Goal: Task Accomplishment & Management: Use online tool/utility

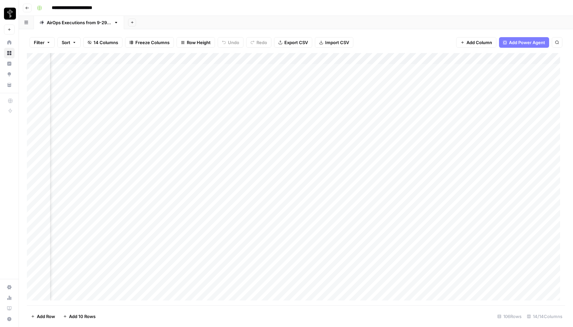
scroll to position [0, 352]
click at [349, 14] on header "**********" at bounding box center [296, 8] width 554 height 16
click at [161, 42] on span "Freeze Columns" at bounding box center [152, 42] width 34 height 7
click at [153, 69] on button "First 1 Column" at bounding box center [159, 65] width 63 height 9
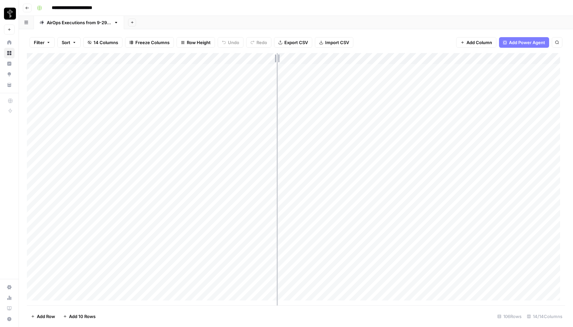
drag, startPoint x: 344, startPoint y: 59, endPoint x: 277, endPoint y: 60, distance: 66.7
click at [277, 60] on div "Add Column" at bounding box center [296, 179] width 538 height 253
click at [279, 60] on div "Add Column" at bounding box center [296, 179] width 538 height 253
drag, startPoint x: 398, startPoint y: 57, endPoint x: 324, endPoint y: 58, distance: 74.0
click at [324, 58] on div "Add Column" at bounding box center [296, 179] width 538 height 253
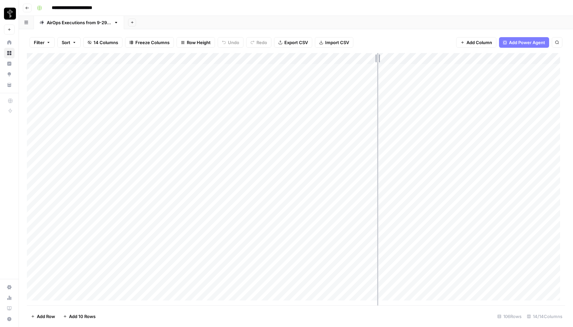
drag, startPoint x: 384, startPoint y: 57, endPoint x: 377, endPoint y: 57, distance: 7.7
click at [377, 57] on div "Add Column" at bounding box center [296, 179] width 538 height 253
click at [380, 59] on div "Add Column" at bounding box center [296, 179] width 538 height 253
click at [358, 124] on span "Remove Column" at bounding box center [367, 124] width 58 height 7
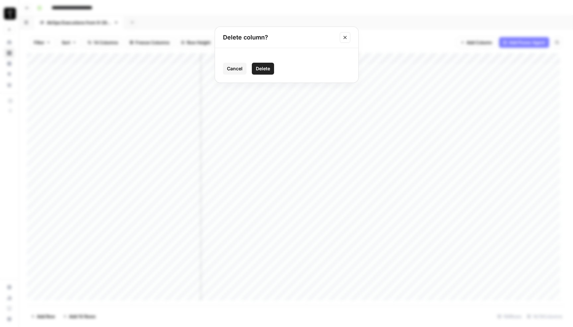
click at [266, 70] on span "Delete" at bounding box center [263, 68] width 14 height 7
click at [380, 59] on div "Add Column" at bounding box center [296, 179] width 538 height 253
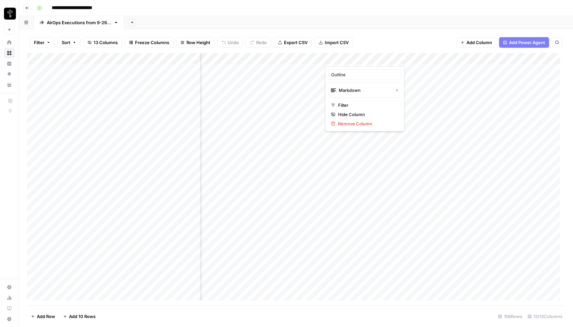
click at [409, 34] on div "Filter Sort 13 Columns Freeze Columns Row Height Undo Redo Export CSV Import CS…" at bounding box center [296, 42] width 538 height 21
click at [356, 59] on div "Add Column" at bounding box center [296, 179] width 538 height 253
click at [415, 36] on div "Filter Sort 13 Columns Freeze Columns Row Height Undo Redo Export CSV Import CS…" at bounding box center [296, 42] width 538 height 21
click at [441, 59] on div "Add Column" at bounding box center [296, 179] width 538 height 253
click at [421, 123] on span "Remove Column" at bounding box center [427, 124] width 58 height 7
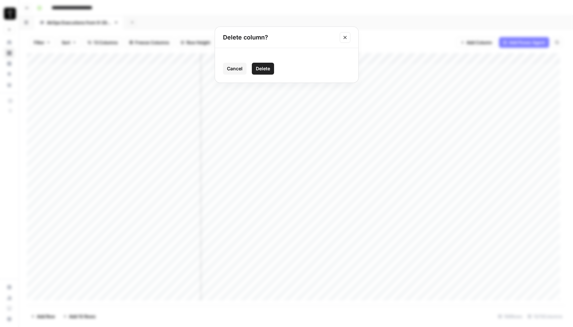
click at [265, 71] on span "Delete" at bounding box center [263, 68] width 14 height 7
drag, startPoint x: 355, startPoint y: 58, endPoint x: 294, endPoint y: 61, distance: 61.1
click at [294, 61] on div "Add Column" at bounding box center [296, 179] width 538 height 253
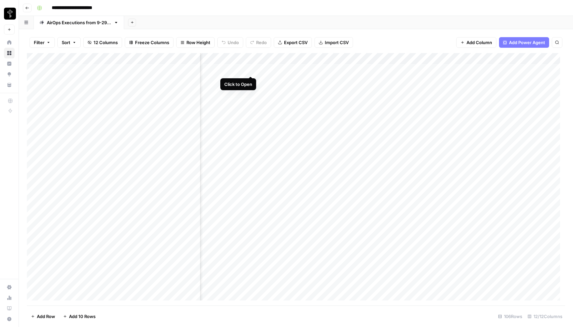
click at [252, 71] on div "Add Column" at bounding box center [296, 179] width 538 height 253
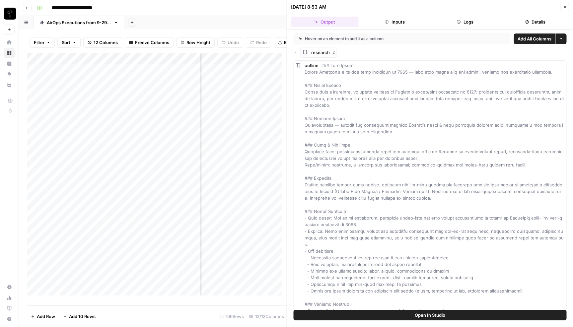
click at [296, 52] on icon "button" at bounding box center [295, 52] width 1 height 2
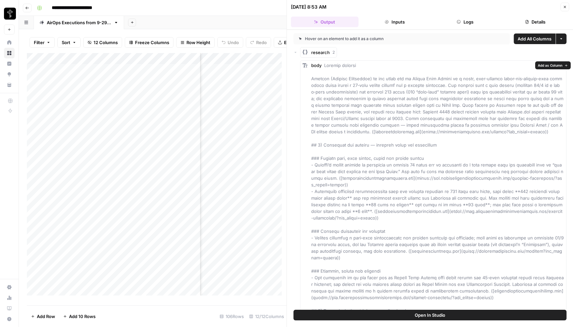
click at [545, 66] on span "Add as Column" at bounding box center [550, 65] width 25 height 5
click at [565, 7] on icon "button" at bounding box center [565, 7] width 4 height 4
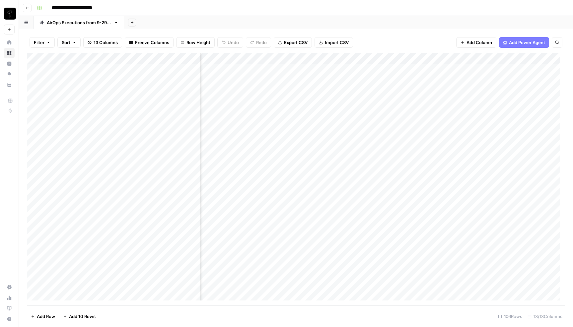
scroll to position [0, 121]
click at [312, 59] on div "Add Column" at bounding box center [296, 179] width 538 height 253
click at [281, 75] on input "body" at bounding box center [296, 74] width 67 height 7
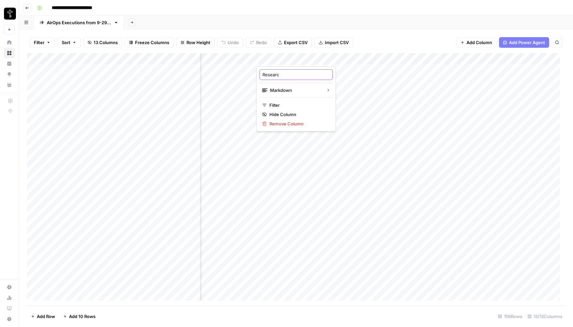
type input "Research"
drag, startPoint x: 317, startPoint y: 56, endPoint x: 296, endPoint y: 58, distance: 20.3
click at [296, 58] on div "Add Column" at bounding box center [296, 179] width 538 height 253
click at [299, 58] on div "Add Column" at bounding box center [296, 179] width 538 height 253
click at [354, 58] on div "Add Column" at bounding box center [296, 179] width 538 height 253
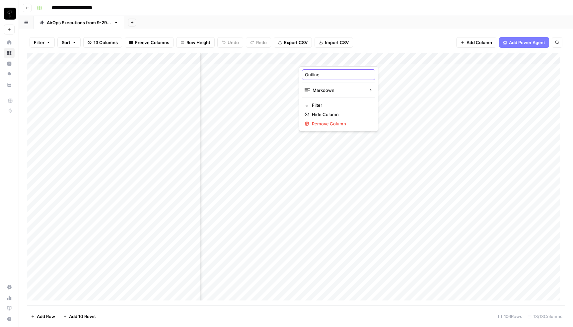
click at [330, 75] on input "Outline" at bounding box center [338, 74] width 67 height 7
type input "Brief"
drag, startPoint x: 359, startPoint y: 60, endPoint x: 336, endPoint y: 60, distance: 22.9
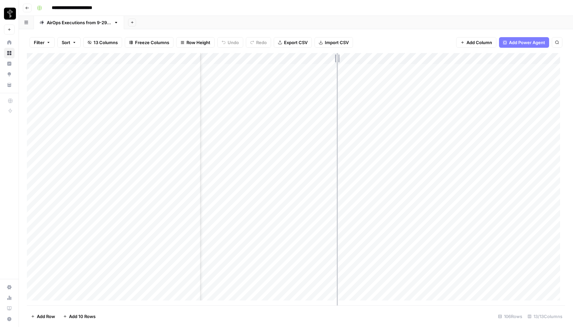
click at [336, 60] on div "Add Column" at bounding box center [296, 179] width 538 height 253
click at [391, 57] on div "Add Column" at bounding box center [296, 179] width 538 height 253
click at [355, 74] on input "content" at bounding box center [375, 74] width 67 height 7
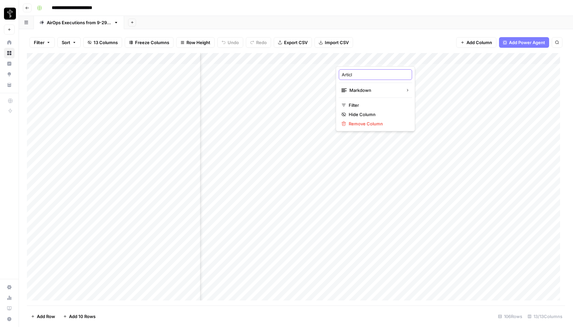
type input "Article"
drag, startPoint x: 397, startPoint y: 58, endPoint x: 377, endPoint y: 59, distance: 19.9
click at [380, 59] on div "Add Column" at bounding box center [296, 179] width 538 height 253
drag, startPoint x: 474, startPoint y: 58, endPoint x: 423, endPoint y: 58, distance: 51.5
click at [423, 58] on div "Add Column" at bounding box center [296, 179] width 538 height 253
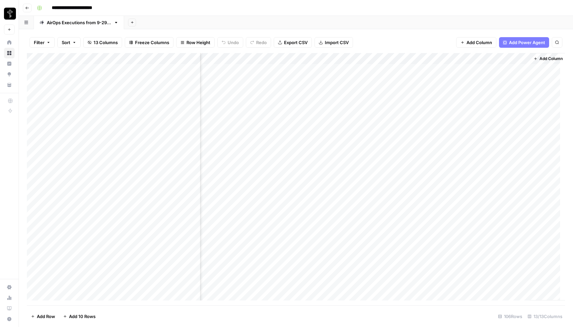
scroll to position [0, 254]
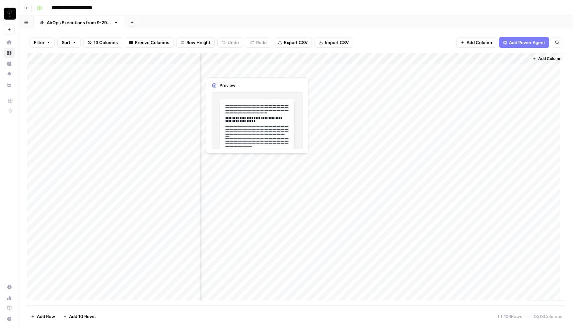
drag, startPoint x: 454, startPoint y: 59, endPoint x: 234, endPoint y: 74, distance: 220.3
click at [234, 74] on div "Add Column" at bounding box center [296, 179] width 538 height 253
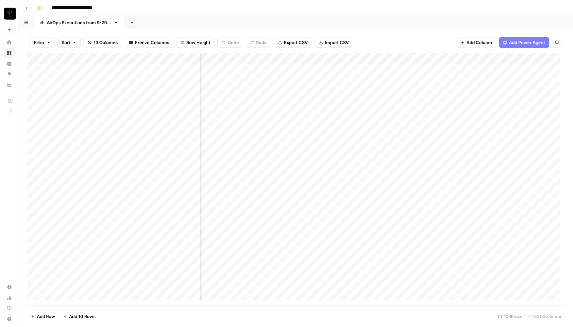
scroll to position [0, 55]
drag, startPoint x: 427, startPoint y: 57, endPoint x: 331, endPoint y: 60, distance: 95.3
click at [331, 60] on div "Add Column" at bounding box center [296, 179] width 538 height 253
drag, startPoint x: 387, startPoint y: 58, endPoint x: 364, endPoint y: 59, distance: 22.9
click at [364, 59] on div "Add Column" at bounding box center [296, 179] width 538 height 253
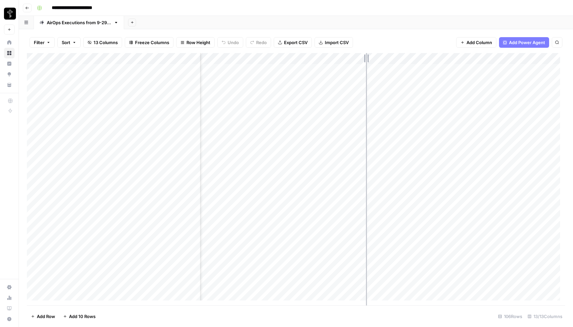
drag, startPoint x: 364, startPoint y: 59, endPoint x: 368, endPoint y: 59, distance: 3.7
click at [367, 59] on div "Add Column" at bounding box center [296, 179] width 538 height 253
drag, startPoint x: 524, startPoint y: 59, endPoint x: 211, endPoint y: 73, distance: 313.1
click at [211, 73] on div "Add Column" at bounding box center [296, 179] width 538 height 253
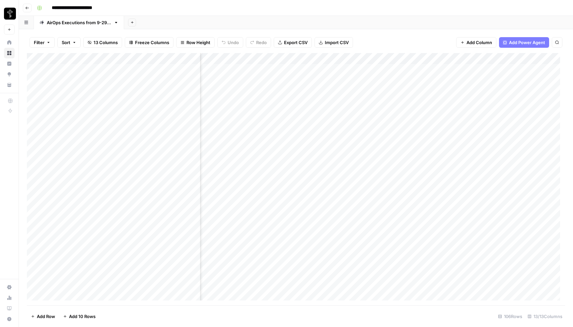
scroll to position [0, 234]
click at [519, 58] on div "Add Column" at bounding box center [296, 179] width 538 height 253
click at [511, 74] on input "Output" at bounding box center [529, 74] width 67 height 7
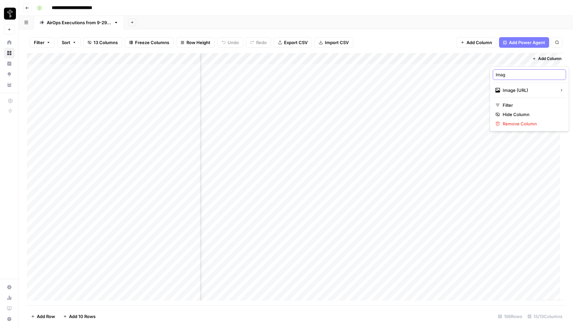
type input "Image"
click at [518, 59] on div "Add Column" at bounding box center [296, 179] width 538 height 253
click at [435, 38] on div "Filter Sort 13 Columns Freeze Columns Row Height Undo Redo Export CSV Import CS…" at bounding box center [296, 42] width 538 height 21
drag, startPoint x: 509, startPoint y: 55, endPoint x: 211, endPoint y: 64, distance: 297.6
click at [211, 64] on div "Add Column" at bounding box center [296, 179] width 538 height 253
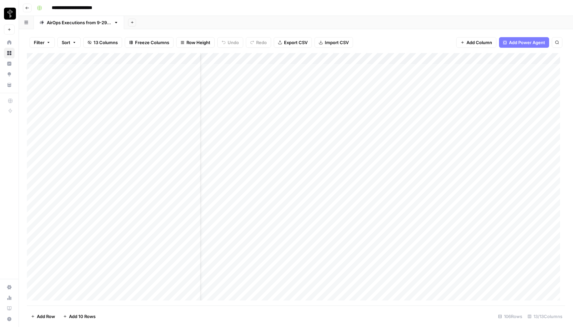
scroll to position [0, 0]
drag, startPoint x: 434, startPoint y: 56, endPoint x: 263, endPoint y: 54, distance: 171.0
click at [263, 54] on div "Add Column" at bounding box center [296, 179] width 538 height 253
click at [147, 43] on span "Freeze Columns" at bounding box center [152, 42] width 34 height 7
click at [151, 83] on span "First 3 Columns" at bounding box center [157, 84] width 55 height 7
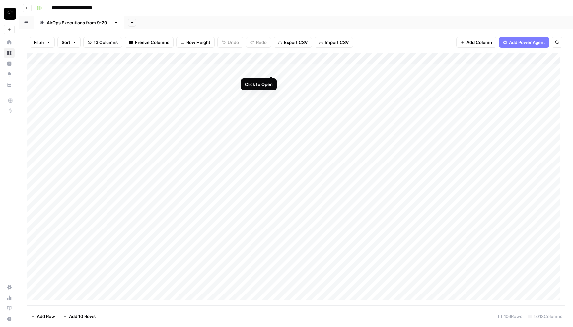
click at [272, 70] on div "Add Column" at bounding box center [296, 179] width 538 height 253
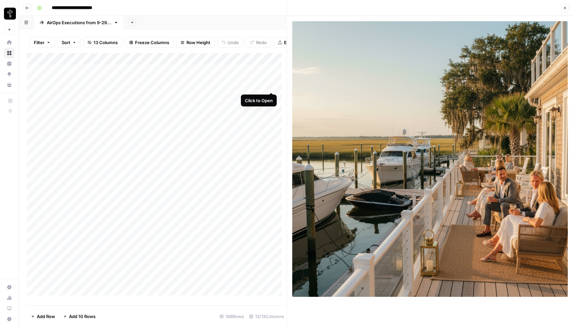
click at [272, 87] on div "Add Column" at bounding box center [157, 177] width 260 height 248
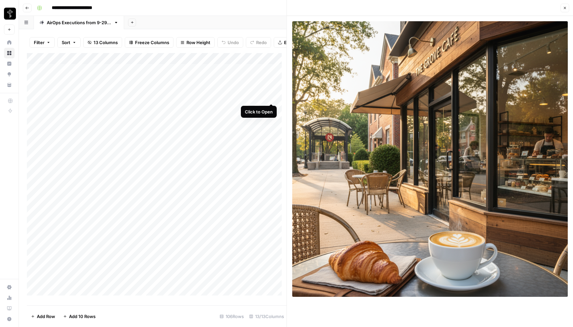
click at [271, 96] on div "Add Column" at bounding box center [157, 177] width 260 height 248
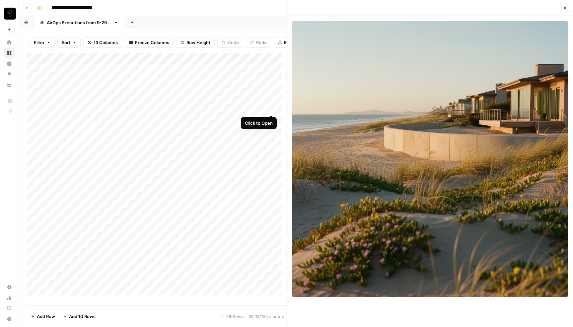
click at [272, 107] on div "Add Column" at bounding box center [157, 177] width 260 height 248
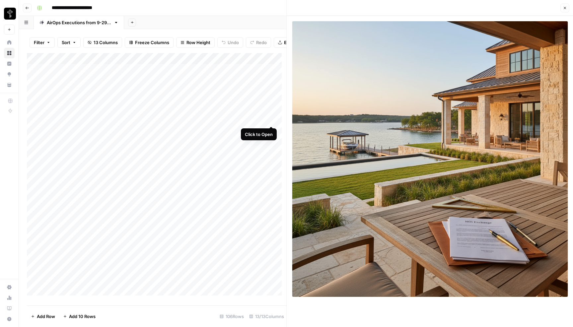
click at [271, 120] on div "Add Column" at bounding box center [157, 177] width 260 height 248
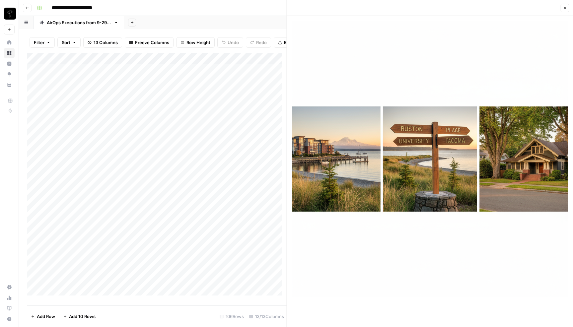
click at [272, 131] on div "Add Column" at bounding box center [157, 177] width 260 height 248
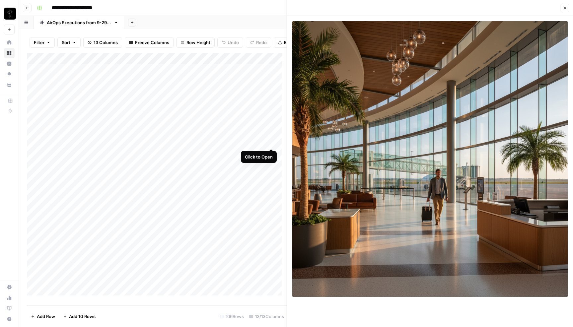
click at [271, 142] on div "Add Column" at bounding box center [157, 177] width 260 height 248
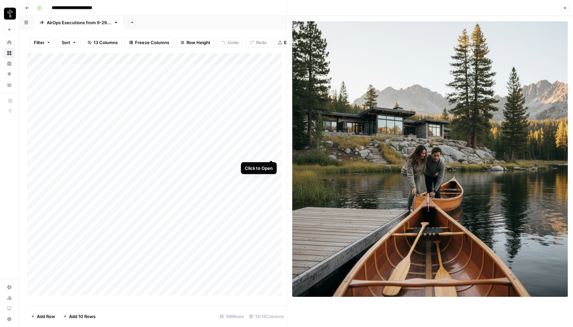
click at [272, 153] on div "Add Column" at bounding box center [157, 177] width 260 height 248
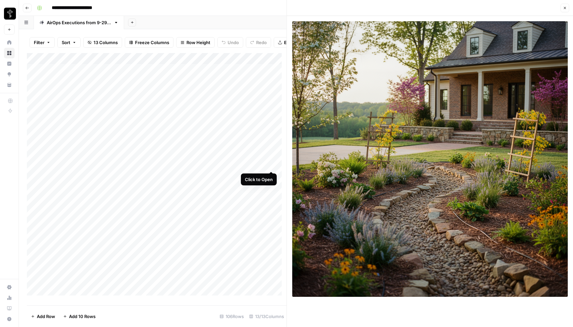
click at [271, 165] on div "Add Column" at bounding box center [157, 177] width 260 height 248
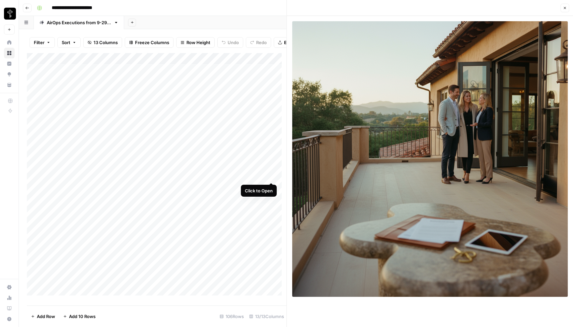
click at [271, 176] on div "Add Column" at bounding box center [157, 177] width 260 height 248
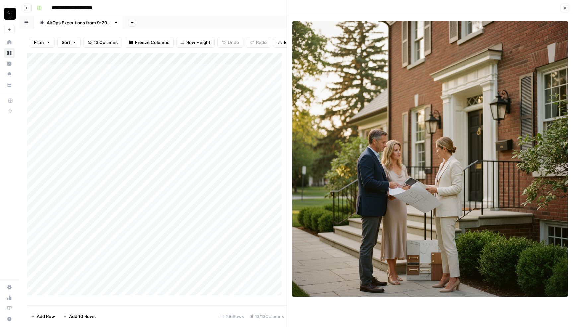
click at [272, 188] on div "Add Column" at bounding box center [157, 177] width 260 height 248
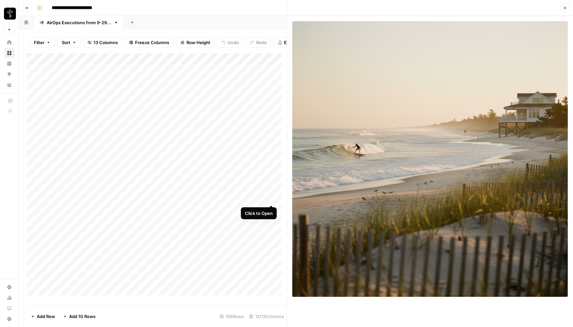
click at [271, 198] on div "Add Column" at bounding box center [157, 177] width 260 height 248
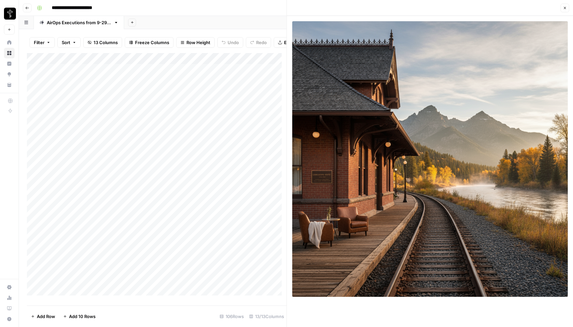
click at [272, 209] on div "Add Column" at bounding box center [157, 177] width 260 height 248
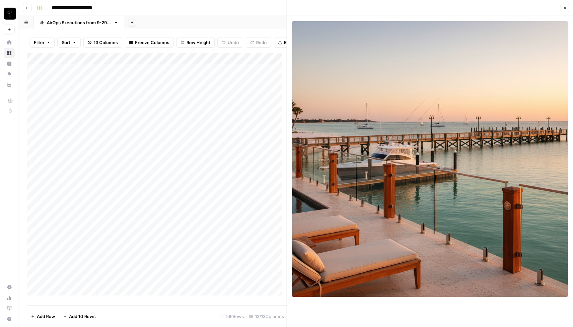
click at [271, 221] on div "Add Column" at bounding box center [157, 177] width 260 height 248
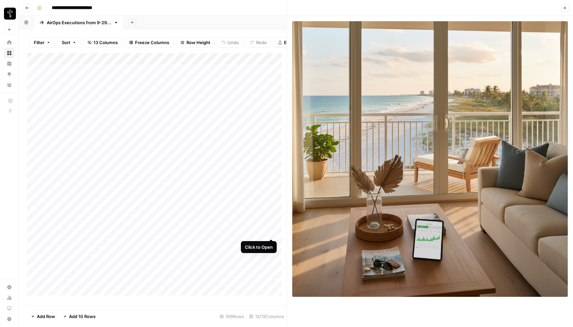
click at [271, 233] on div "Add Column" at bounding box center [157, 177] width 260 height 248
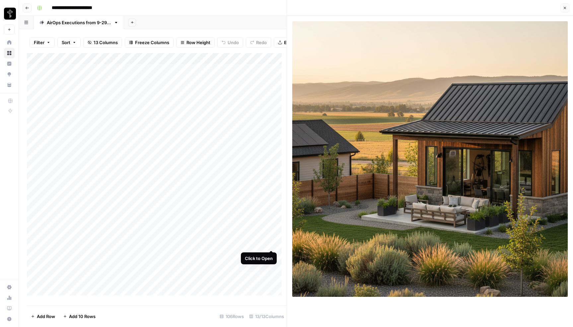
click at [272, 243] on div "Add Column" at bounding box center [157, 177] width 260 height 248
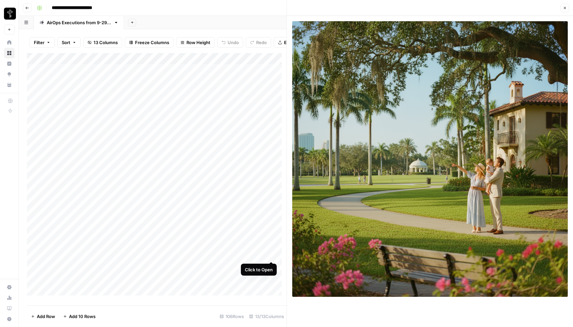
click at [272, 255] on div "Add Column" at bounding box center [157, 177] width 260 height 248
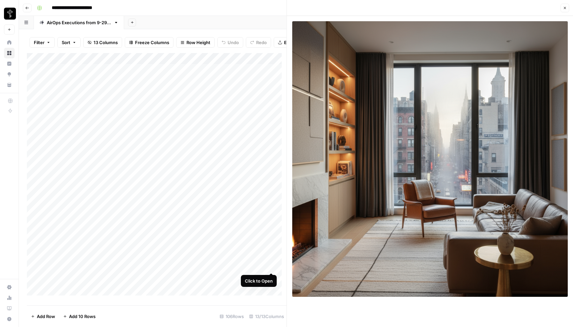
click at [272, 266] on div "Add Column" at bounding box center [157, 177] width 260 height 248
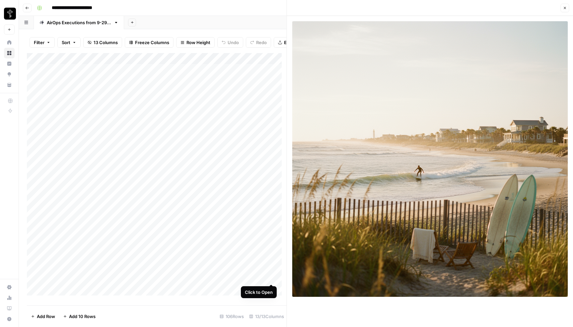
click at [271, 278] on div "Add Column" at bounding box center [157, 177] width 260 height 248
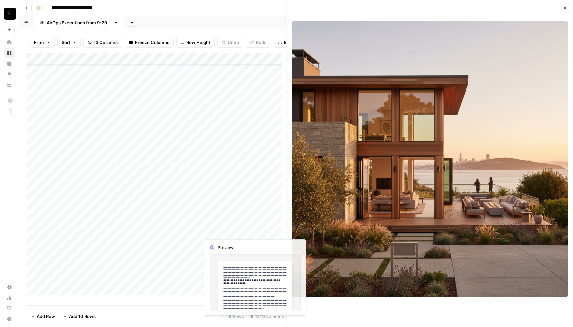
scroll to position [163, 0]
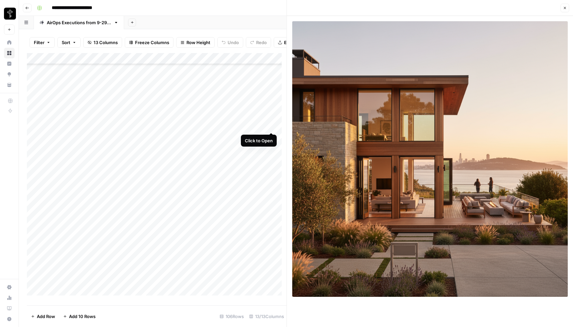
click at [270, 125] on div "Add Column" at bounding box center [157, 177] width 260 height 248
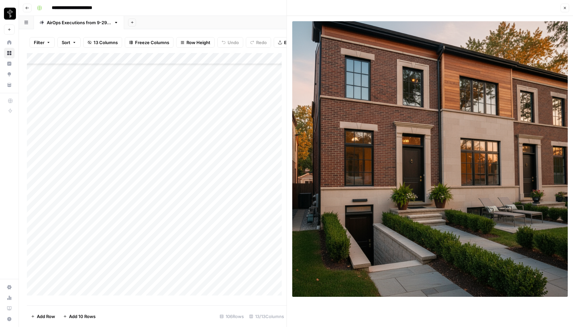
click at [566, 7] on icon "button" at bounding box center [565, 8] width 4 height 4
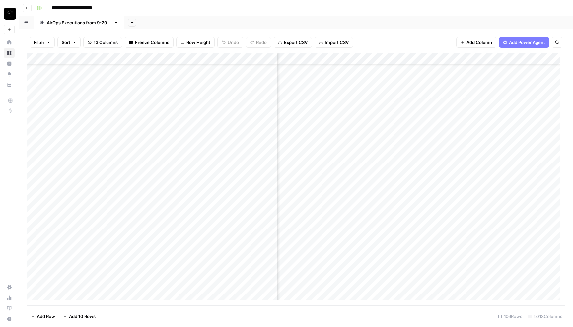
scroll to position [163, 117]
click at [369, 58] on div "Add Column" at bounding box center [296, 179] width 538 height 253
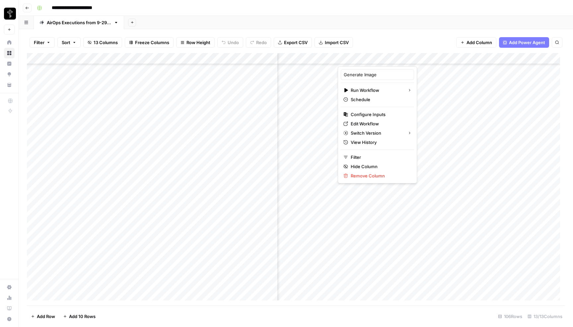
click at [423, 37] on div "Filter Sort 13 Columns Freeze Columns Row Height Undo Redo Export CSV Import CS…" at bounding box center [296, 42] width 538 height 21
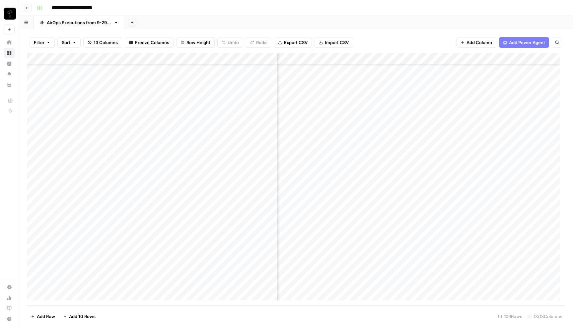
click at [324, 59] on div "Add Column" at bounding box center [296, 179] width 538 height 253
click at [328, 125] on span "Edit Workflow" at bounding box center [327, 124] width 58 height 7
click at [370, 59] on div "Add Column" at bounding box center [296, 179] width 538 height 253
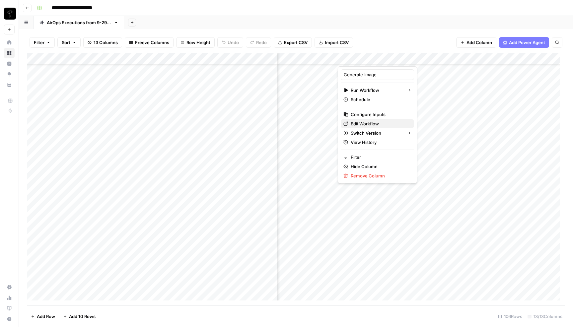
click at [380, 123] on span "Edit Workflow" at bounding box center [380, 124] width 58 height 7
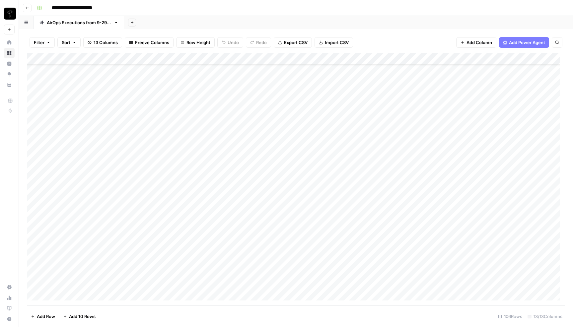
scroll to position [163, 0]
click at [271, 222] on div "Add Column" at bounding box center [296, 179] width 538 height 253
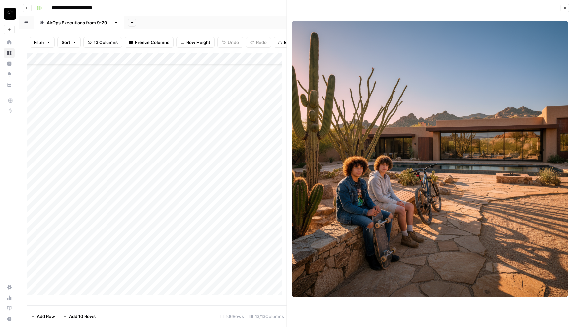
scroll to position [185, 0]
click at [272, 217] on div "Add Column" at bounding box center [157, 177] width 260 height 248
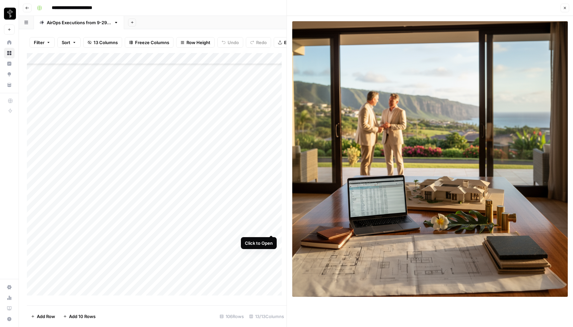
click at [272, 228] on div "Add Column" at bounding box center [157, 177] width 260 height 248
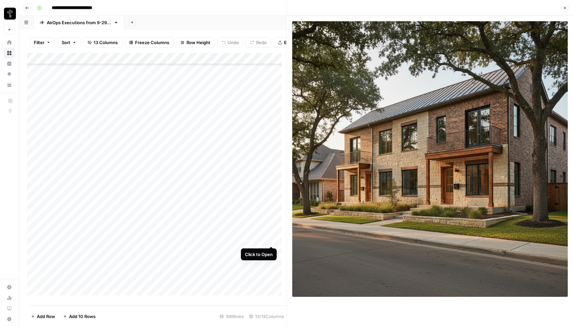
click at [271, 239] on div "Add Column" at bounding box center [157, 177] width 260 height 248
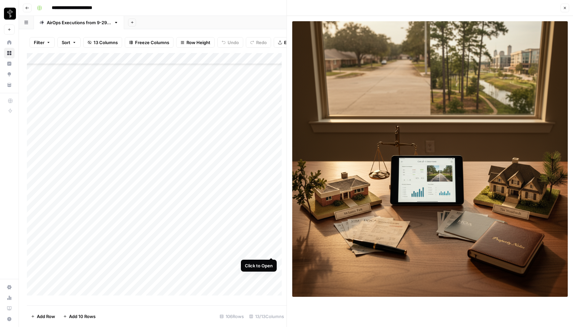
click at [271, 250] on div "Add Column" at bounding box center [157, 177] width 260 height 248
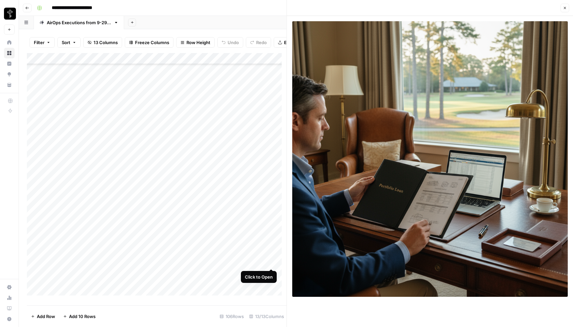
click at [272, 261] on div "Add Column" at bounding box center [157, 177] width 260 height 248
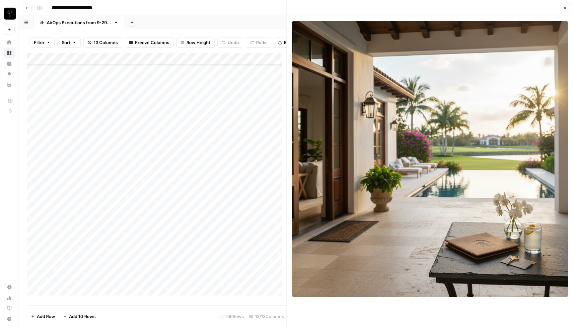
click at [273, 273] on div "Add Column" at bounding box center [157, 177] width 260 height 248
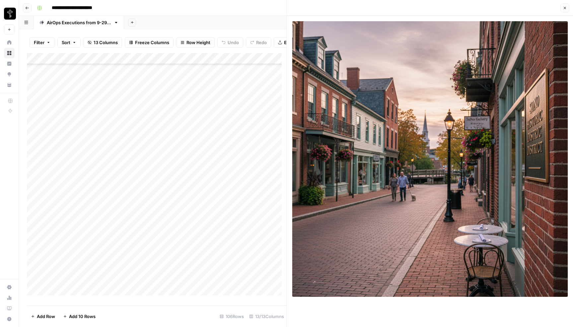
scroll to position [227, 0]
click at [271, 243] on div "Add Column" at bounding box center [157, 177] width 260 height 248
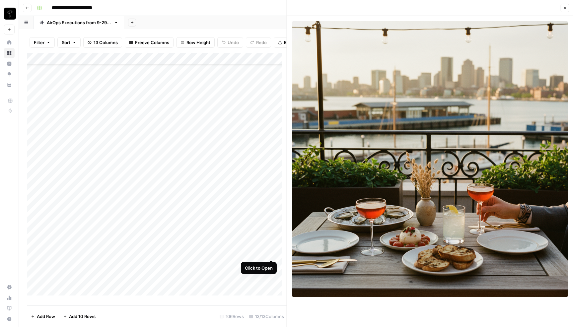
click at [272, 253] on div "Add Column" at bounding box center [157, 177] width 260 height 248
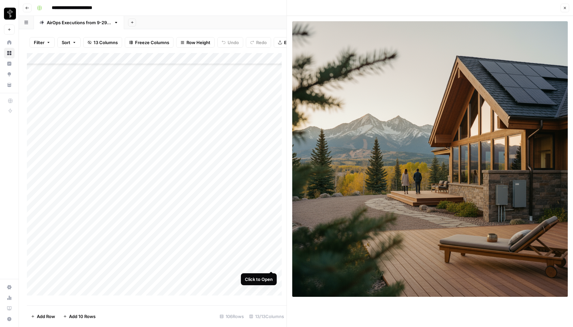
click at [271, 264] on div "Add Column" at bounding box center [157, 177] width 260 height 248
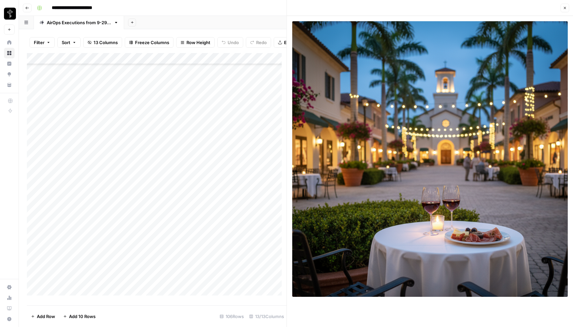
scroll to position [347, 0]
click at [270, 224] on div "Add Column" at bounding box center [157, 177] width 260 height 248
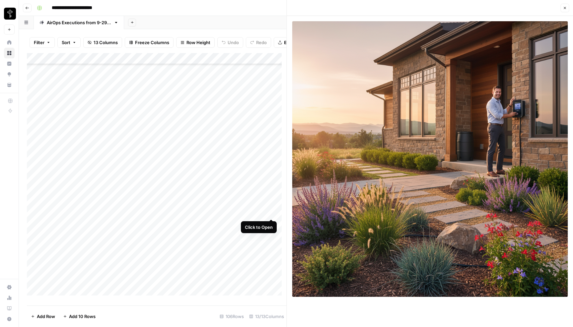
click at [272, 212] on div "Add Column" at bounding box center [157, 177] width 260 height 248
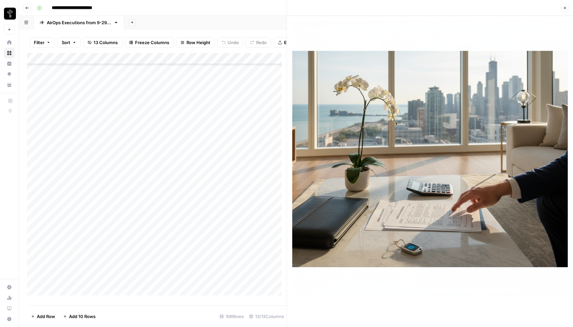
scroll to position [445, 0]
click at [272, 227] on div "Add Column" at bounding box center [157, 177] width 260 height 248
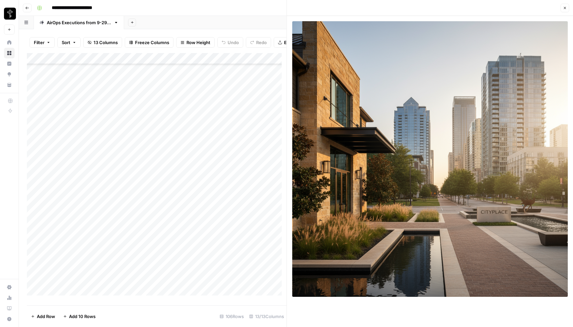
click at [271, 239] on div "Add Column" at bounding box center [157, 177] width 260 height 248
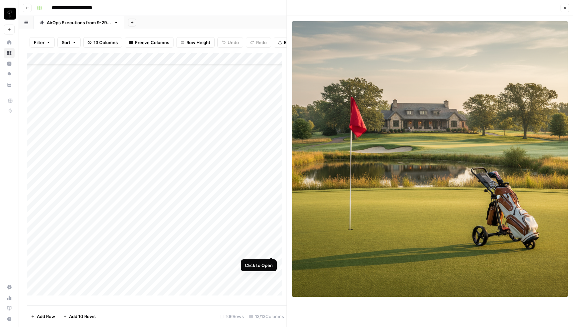
click at [272, 250] on div "Add Column" at bounding box center [157, 177] width 260 height 248
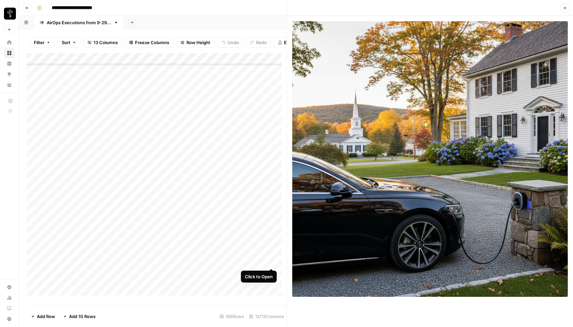
click at [273, 262] on div "Add Column" at bounding box center [157, 177] width 260 height 248
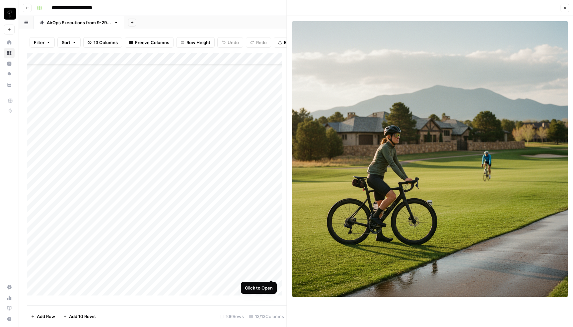
click at [271, 273] on div "Add Column" at bounding box center [157, 177] width 260 height 248
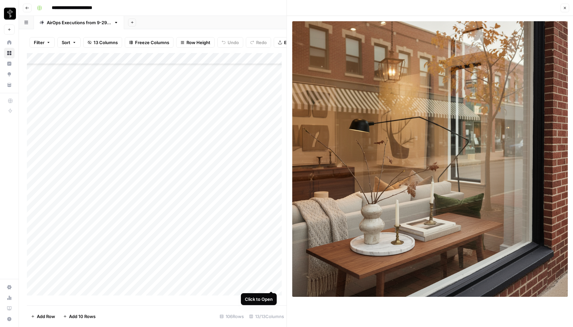
click at [272, 285] on div "Add Column" at bounding box center [157, 177] width 260 height 248
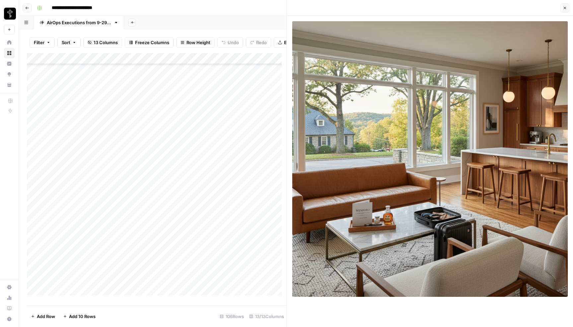
scroll to position [653, 0]
click at [271, 234] on div "Add Column" at bounding box center [157, 177] width 260 height 248
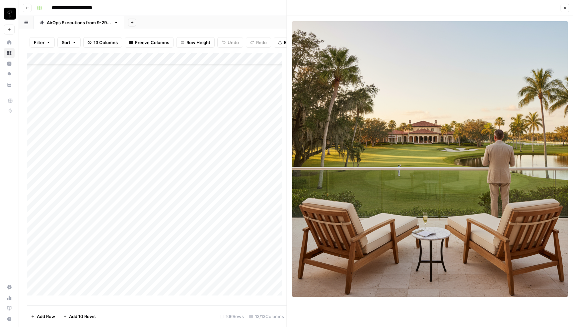
click at [271, 246] on div "Add Column" at bounding box center [157, 177] width 260 height 248
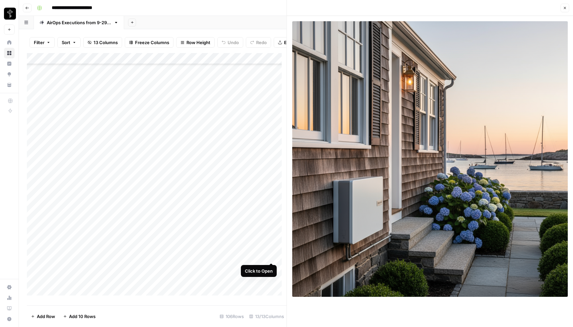
click at [271, 255] on div "Add Column" at bounding box center [157, 177] width 260 height 248
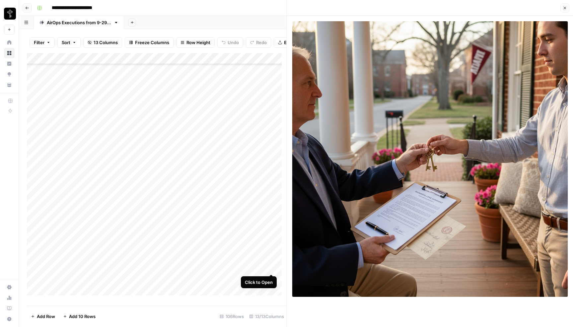
click at [272, 268] on div "Add Column" at bounding box center [157, 177] width 260 height 248
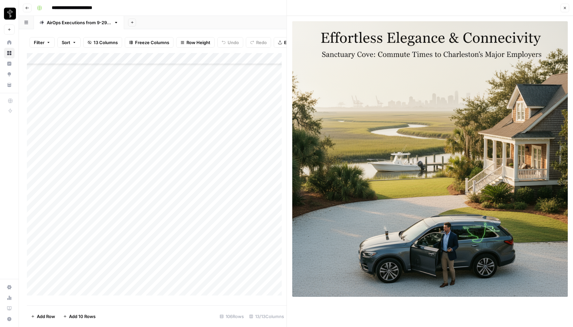
click at [271, 279] on div "Add Column" at bounding box center [157, 177] width 260 height 248
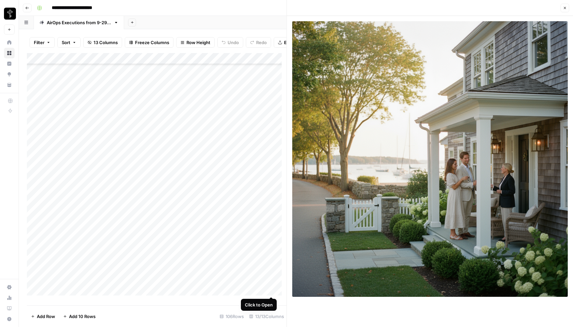
click at [272, 291] on div "Add Column" at bounding box center [157, 177] width 260 height 248
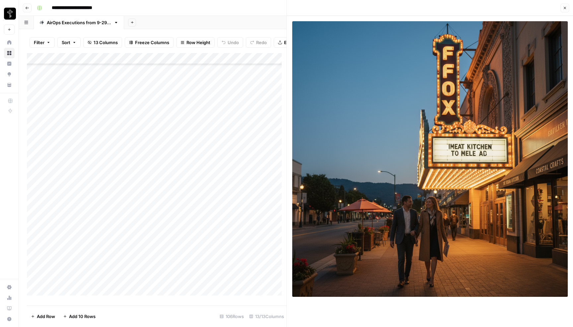
scroll to position [739, 0]
click at [272, 216] on div "Add Column" at bounding box center [157, 177] width 260 height 248
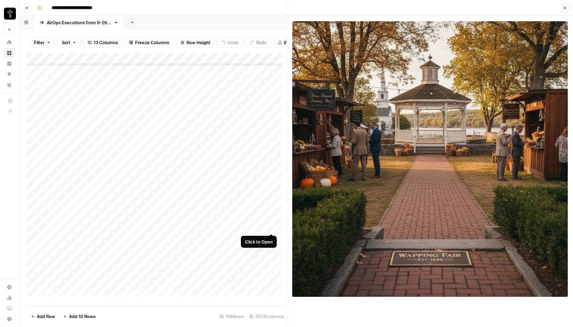
click at [271, 227] on div "Add Column" at bounding box center [157, 177] width 260 height 248
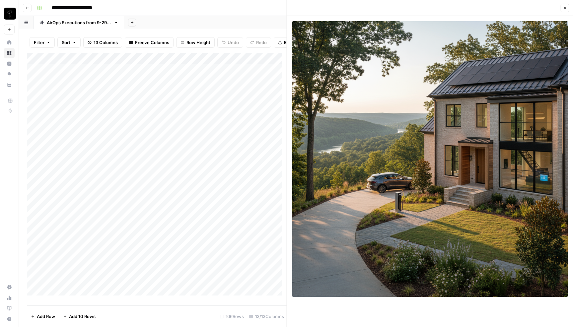
click at [565, 8] on icon "button" at bounding box center [565, 8] width 2 height 2
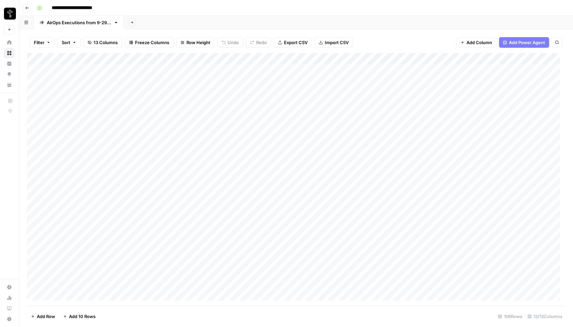
click at [486, 58] on div "Add Column" at bounding box center [296, 179] width 538 height 253
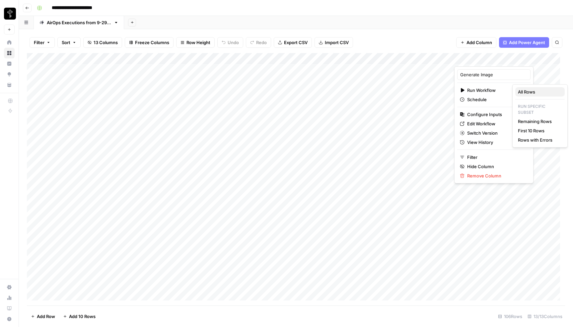
click at [533, 92] on span "All Rows" at bounding box center [538, 92] width 41 height 7
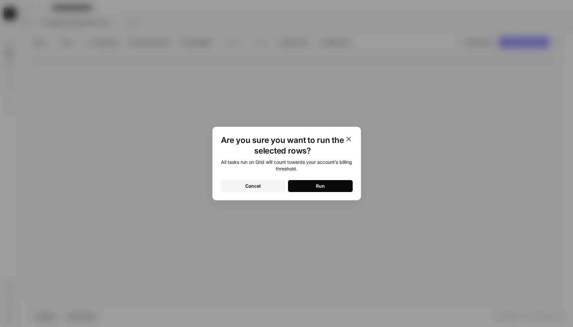
click at [321, 185] on div "Run" at bounding box center [320, 186] width 9 height 7
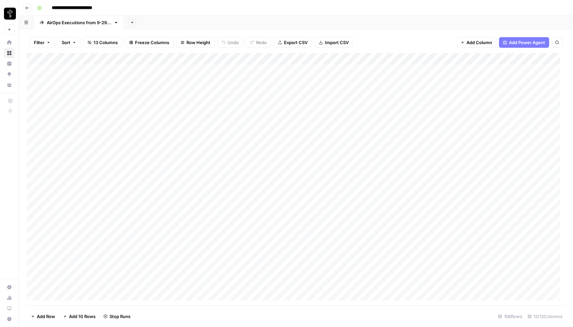
click at [327, 8] on div "**********" at bounding box center [300, 8] width 532 height 11
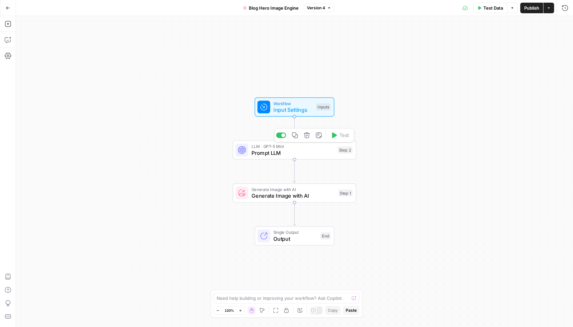
click at [287, 150] on span "Prompt LLM" at bounding box center [293, 153] width 83 height 8
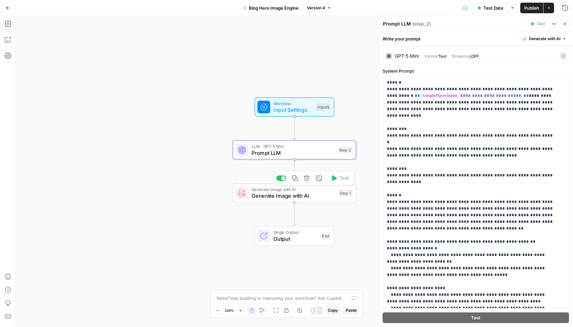
click at [285, 193] on span "Generate Image with AI" at bounding box center [294, 196] width 84 height 8
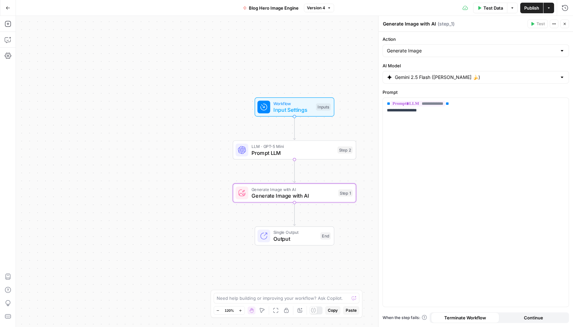
click at [3, 9] on button "Go Back" at bounding box center [8, 8] width 12 height 12
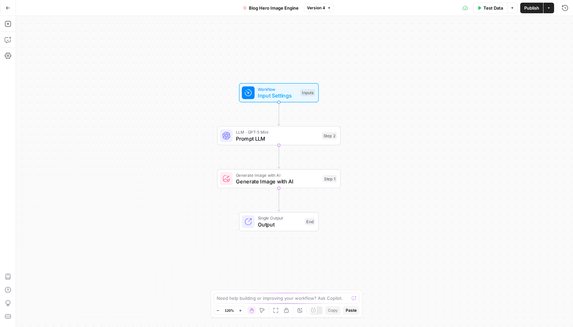
drag, startPoint x: 219, startPoint y: 102, endPoint x: 204, endPoint y: 87, distance: 21.1
click at [204, 87] on div "Workflow Input Settings Inputs LLM · GPT-5 Mini Prompt LLM Step 2 Generate Imag…" at bounding box center [294, 171] width 557 height 311
click at [280, 135] on span "Prompt LLM" at bounding box center [277, 139] width 83 height 8
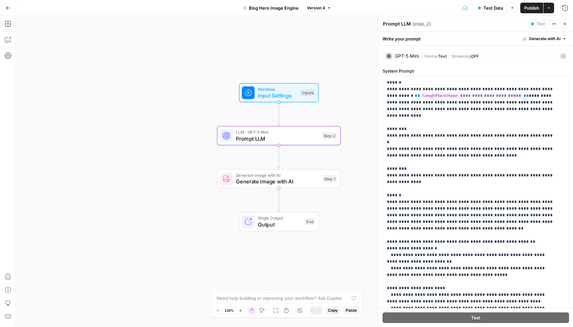
click at [289, 92] on span "Input Settings" at bounding box center [278, 96] width 40 height 8
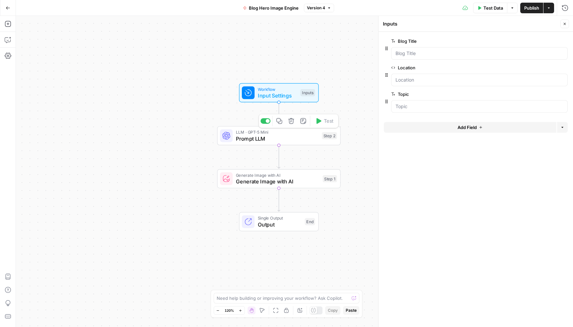
click at [285, 138] on span "Prompt LLM" at bounding box center [277, 139] width 83 height 8
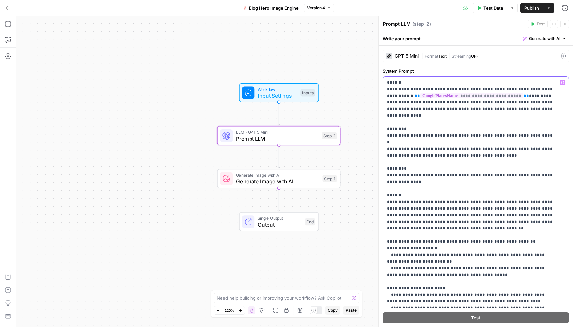
drag, startPoint x: 493, startPoint y: 143, endPoint x: 387, endPoint y: 135, distance: 106.2
click at [387, 135] on p "**********" at bounding box center [471, 328] width 168 height 498
click at [517, 143] on p "**********" at bounding box center [471, 328] width 168 height 498
click at [280, 91] on span "Workflow" at bounding box center [278, 89] width 40 height 6
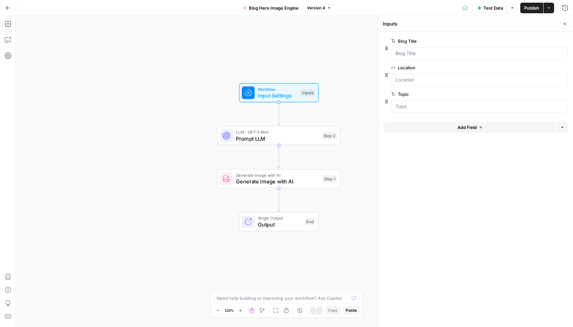
click at [543, 96] on span "edit field" at bounding box center [543, 94] width 15 height 5
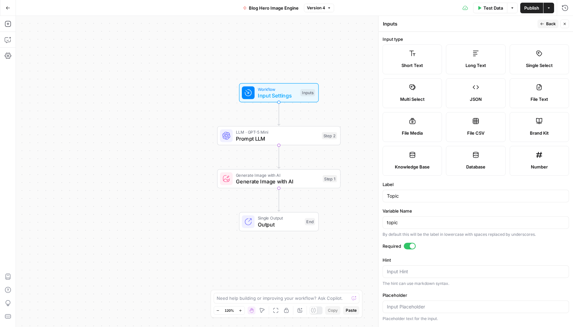
click at [409, 245] on div at bounding box center [410, 246] width 12 height 7
click at [282, 136] on span "Prompt LLM" at bounding box center [277, 139] width 83 height 8
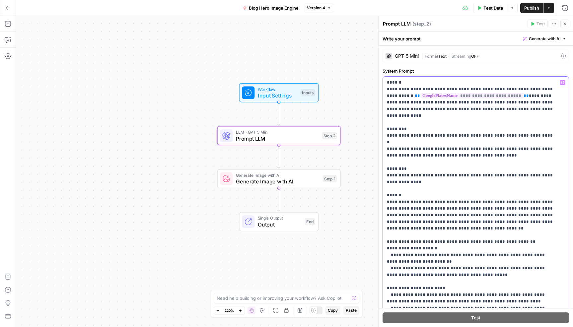
click at [422, 135] on p "**********" at bounding box center [471, 328] width 168 height 498
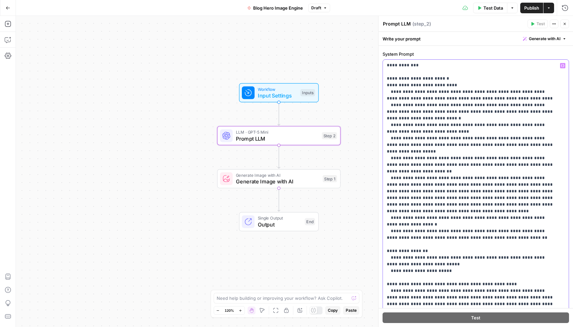
scroll to position [120, 0]
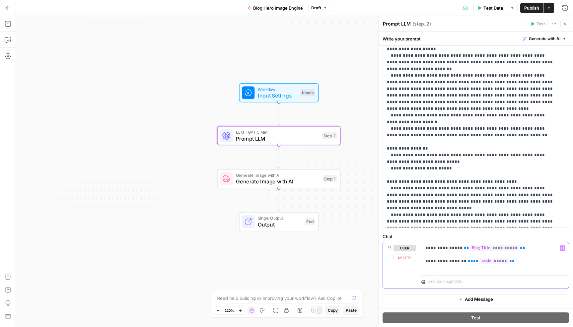
click at [458, 262] on p "**********" at bounding box center [493, 255] width 134 height 20
click at [537, 7] on span "Publish" at bounding box center [532, 8] width 15 height 7
